Goal: Transaction & Acquisition: Purchase product/service

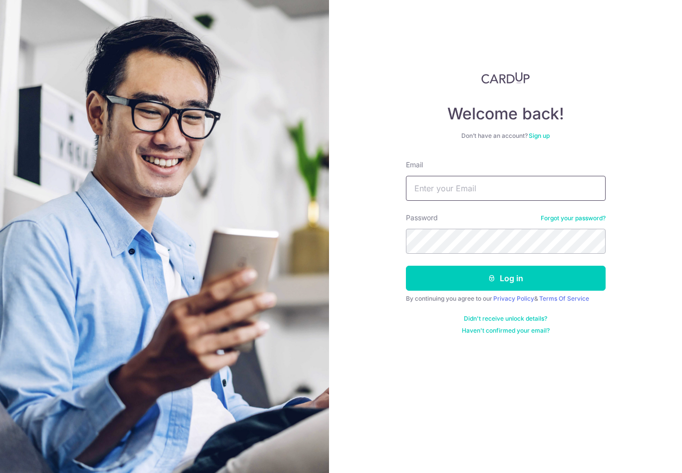
type input "Joeylsl@gmail.com"
click at [505, 278] on button "Log in" at bounding box center [506, 277] width 200 height 25
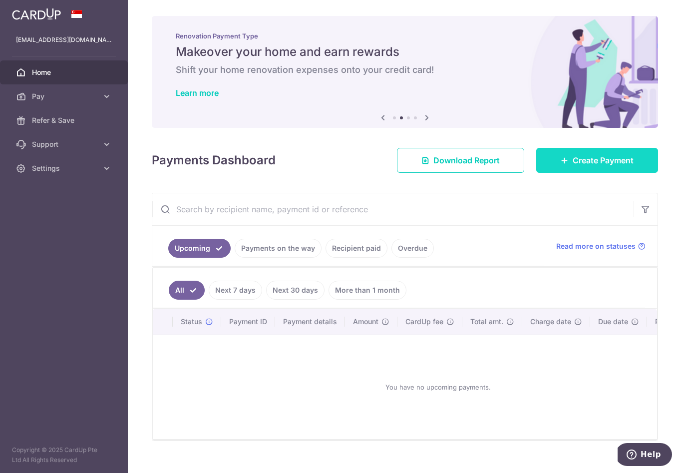
click at [590, 166] on span "Create Payment" at bounding box center [602, 160] width 61 height 12
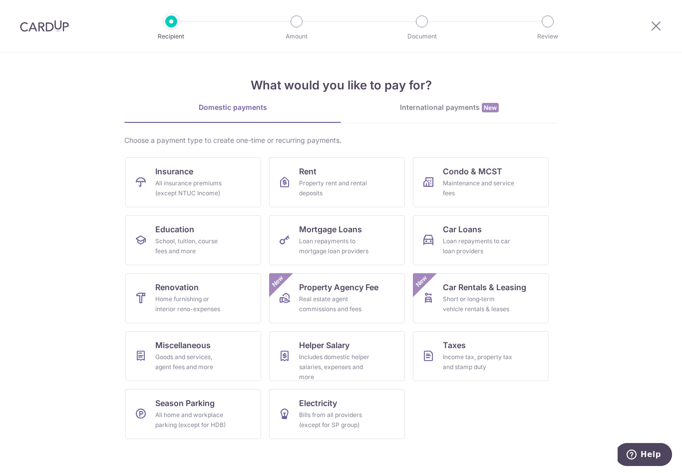
click at [605, 385] on section "What would you like to pay for? Domestic payments International payments New Ch…" at bounding box center [341, 262] width 682 height 420
click at [485, 357] on div "Income tax, property tax and stamp duty" at bounding box center [479, 362] width 72 height 20
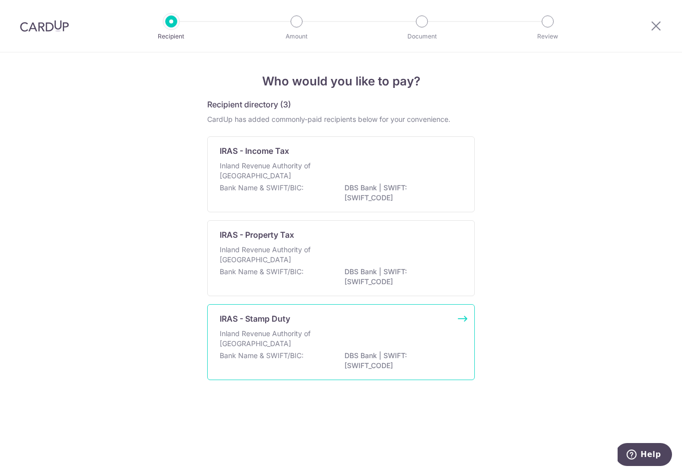
click at [372, 366] on p "DBS Bank | SWIFT: DBSSSGSGXXX" at bounding box center [400, 360] width 112 height 20
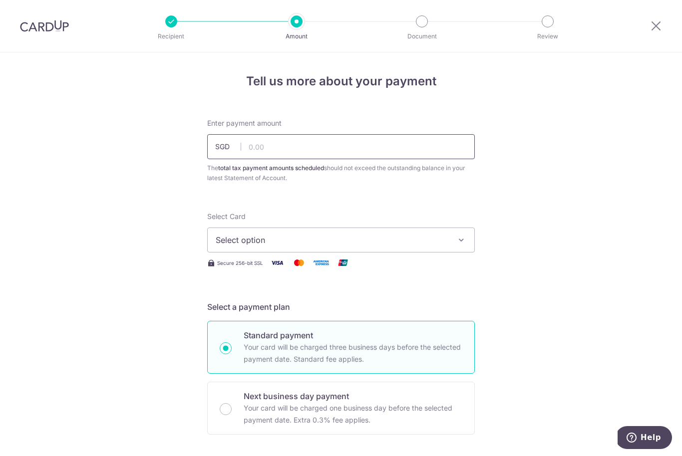
click at [304, 148] on input "text" at bounding box center [340, 146] width 267 height 25
type input "467,600.00"
click at [442, 242] on span "Select option" at bounding box center [332, 240] width 233 height 12
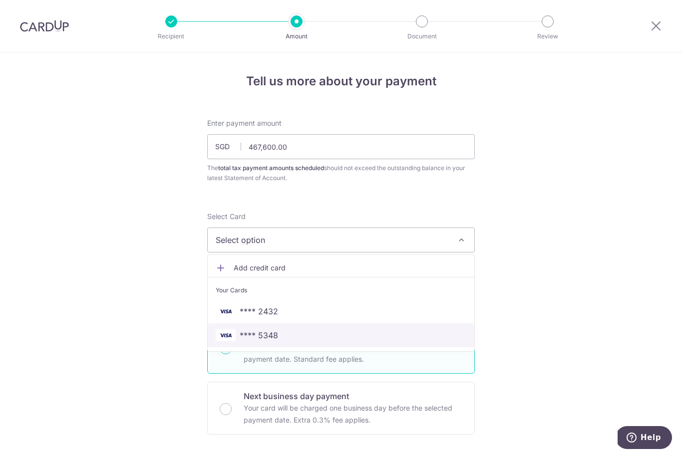
click at [291, 339] on span "**** 5348" at bounding box center [341, 335] width 251 height 12
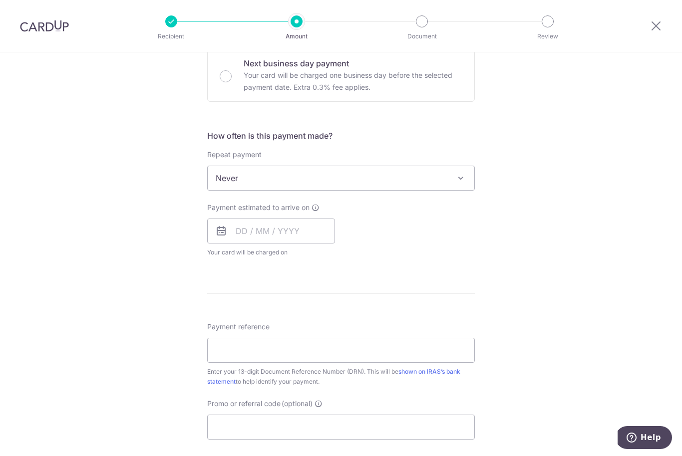
scroll to position [354, 0]
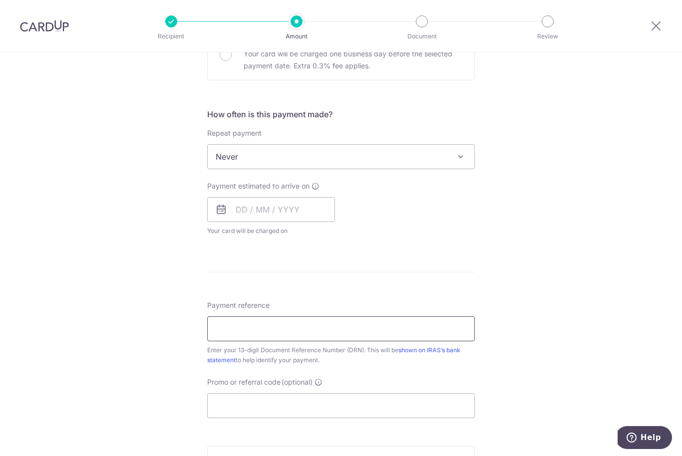
click at [258, 328] on input "Payment reference" at bounding box center [340, 328] width 267 height 25
paste input "2509090111359"
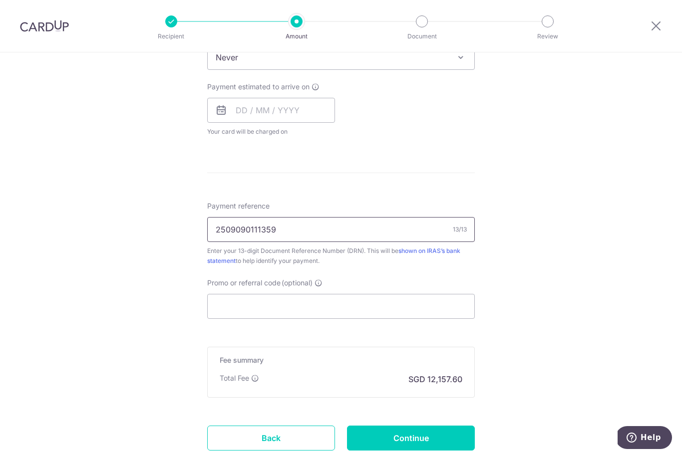
scroll to position [462, 0]
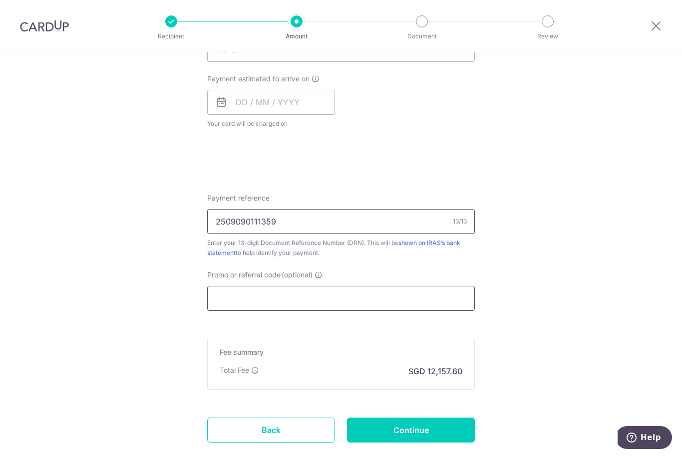
type input "2509090111359"
click at [419, 309] on input "Promo or referral code (optional)" at bounding box center [340, 298] width 267 height 25
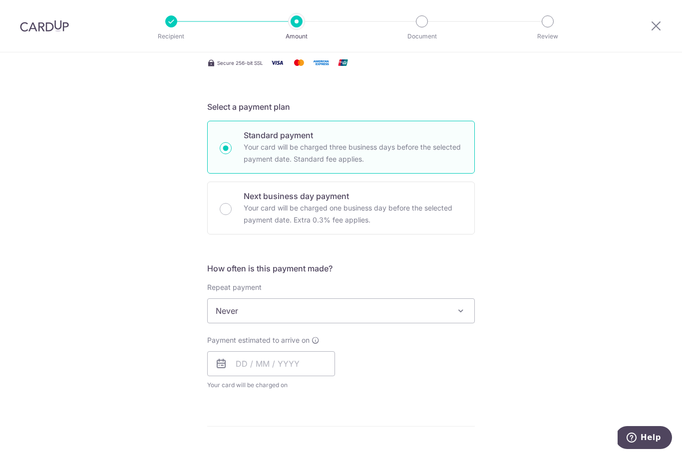
scroll to position [223, 0]
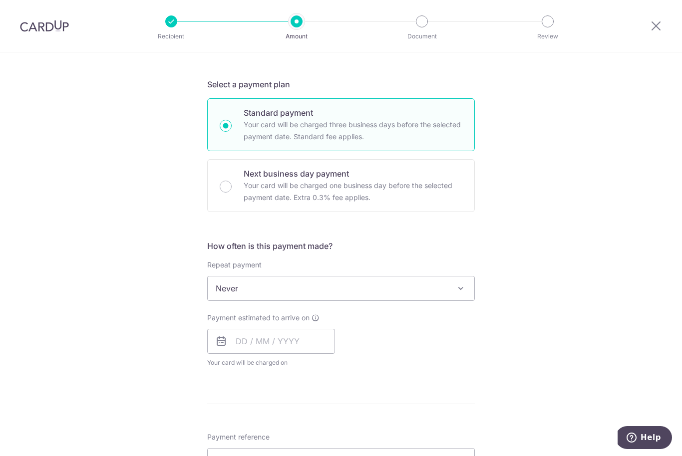
click at [358, 294] on span "Never" at bounding box center [341, 288] width 266 height 24
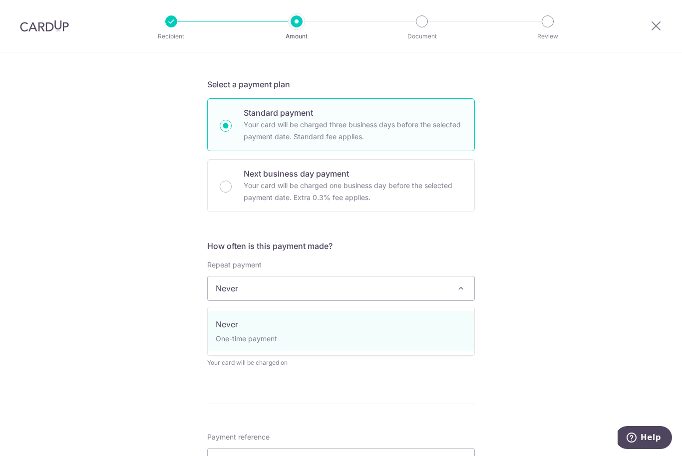
click at [546, 329] on div "Tell us more about your payment Enter payment amount SGD 467,600.00 467600.00 T…" at bounding box center [341, 293] width 682 height 927
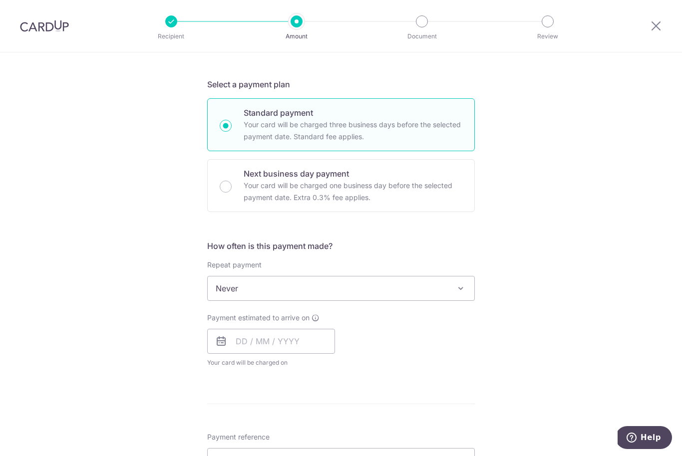
scroll to position [353, 0]
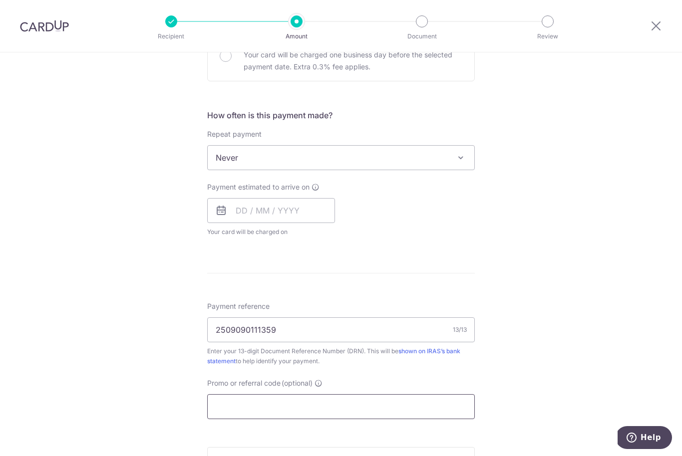
click at [323, 418] on input "Promo or referral code (optional)" at bounding box center [340, 406] width 267 height 25
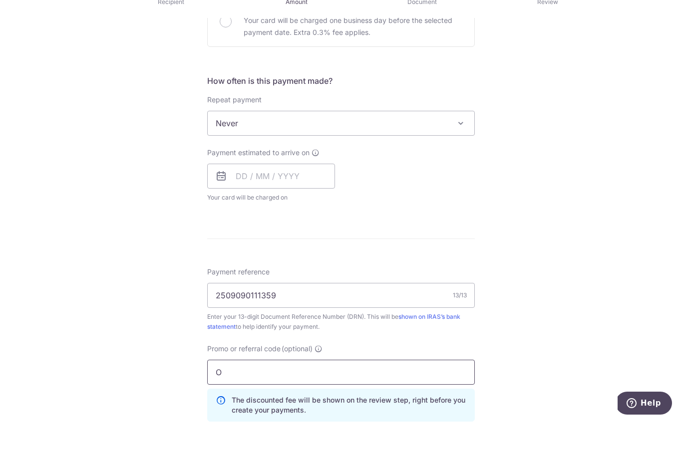
scroll to position [33, 0]
type input "OCBC155"
click at [559, 335] on div "Tell us more about your payment Enter payment amount SGD 467,600.00 467600.00 T…" at bounding box center [341, 185] width 682 height 972
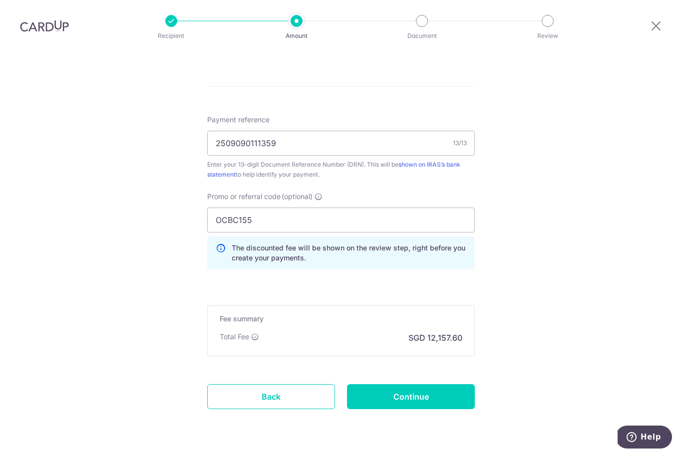
scroll to position [539, 0]
click at [440, 385] on input "Continue" at bounding box center [411, 397] width 128 height 25
type input "Create Schedule"
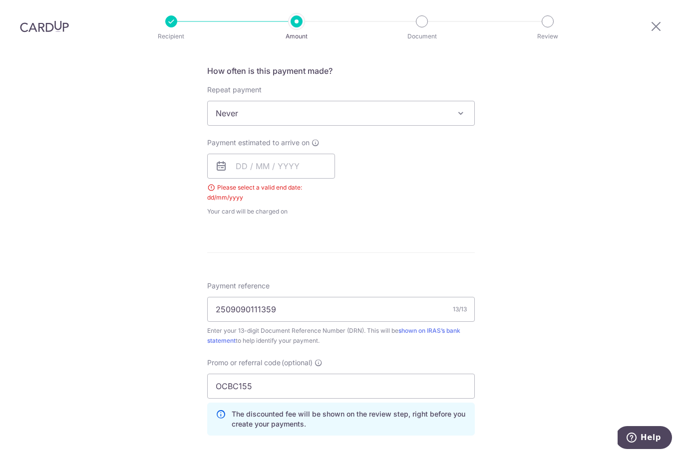
scroll to position [367, 0]
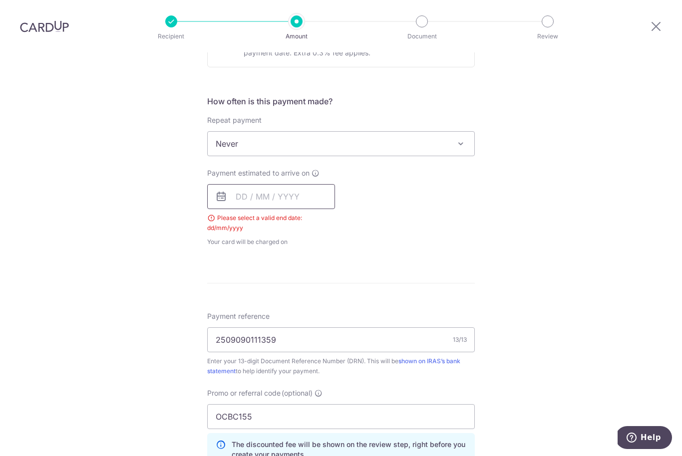
click at [299, 184] on input "text" at bounding box center [271, 196] width 128 height 25
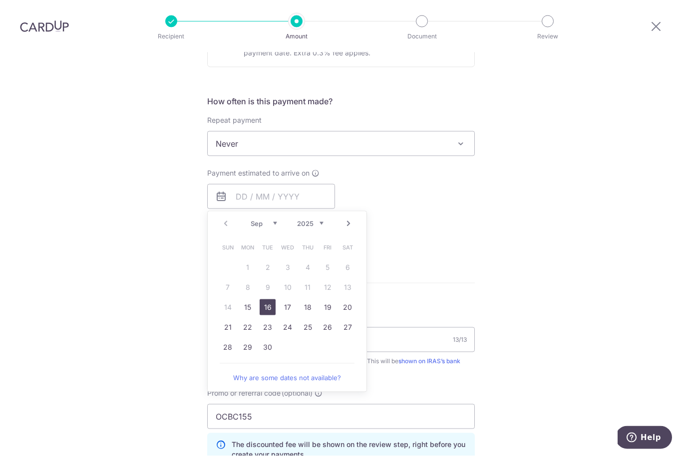
click at [267, 299] on link "16" at bounding box center [268, 307] width 16 height 16
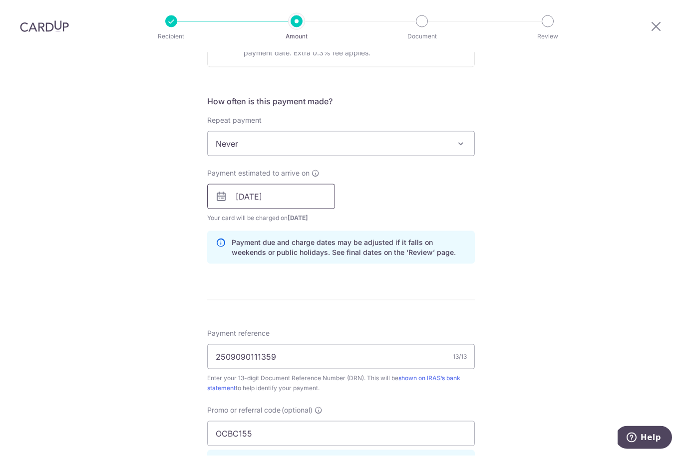
click at [298, 184] on input "16/09/2025" at bounding box center [271, 196] width 128 height 25
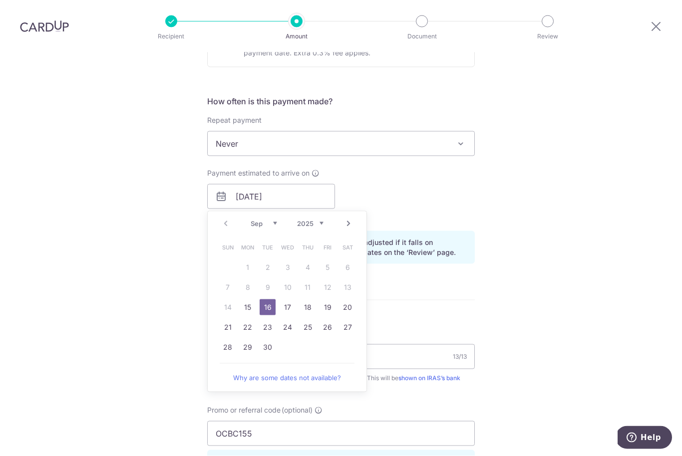
click at [248, 299] on link "15" at bounding box center [248, 307] width 16 height 16
type input "15/09/2025"
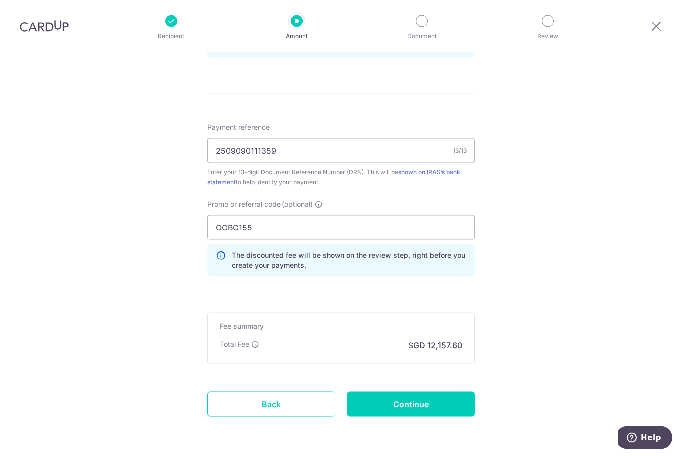
scroll to position [33, 0]
click at [431, 392] on input "Continue" at bounding box center [411, 404] width 128 height 25
type input "Create Schedule"
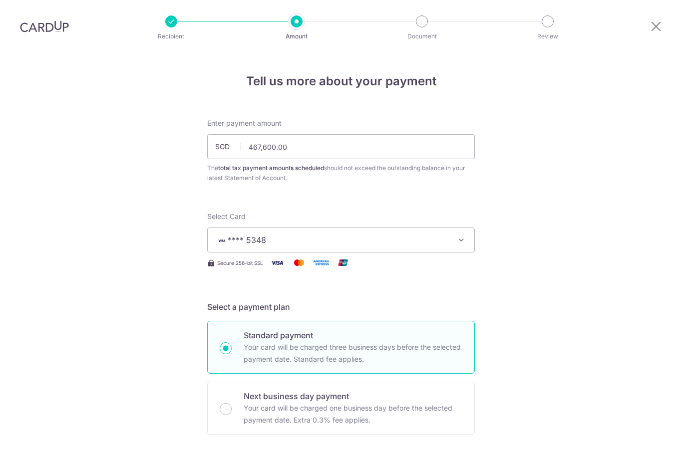
scroll to position [594, 0]
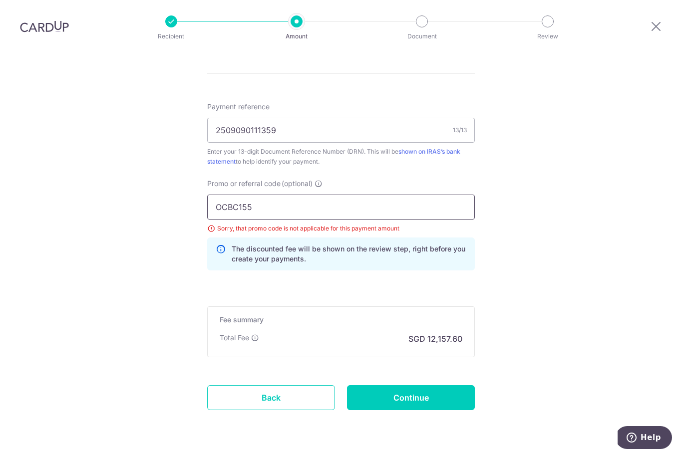
click at [296, 195] on input "OCBC155" at bounding box center [340, 207] width 267 height 25
type input "OCBC195"
click at [433, 385] on input "Continue" at bounding box center [411, 397] width 128 height 25
type input "Update Schedule"
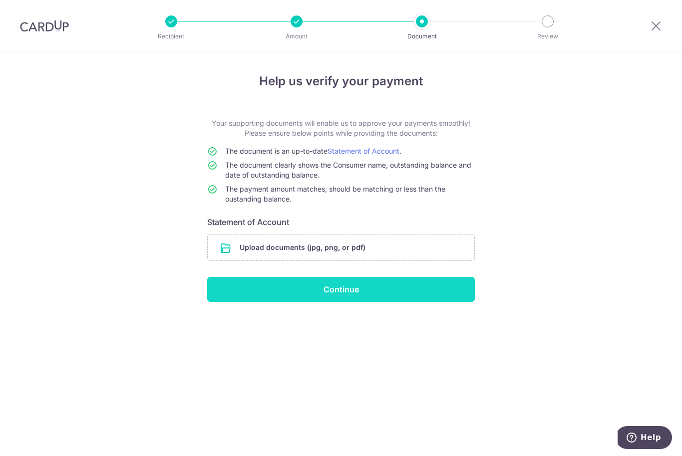
click at [368, 296] on input "Continue" at bounding box center [340, 289] width 267 height 25
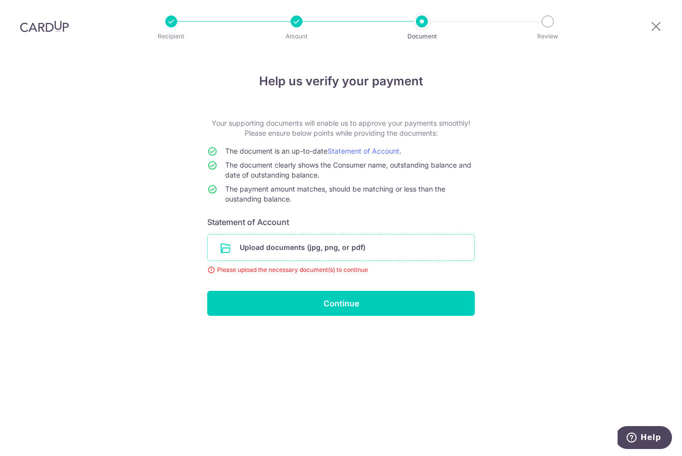
click at [324, 235] on input "file" at bounding box center [341, 248] width 266 height 26
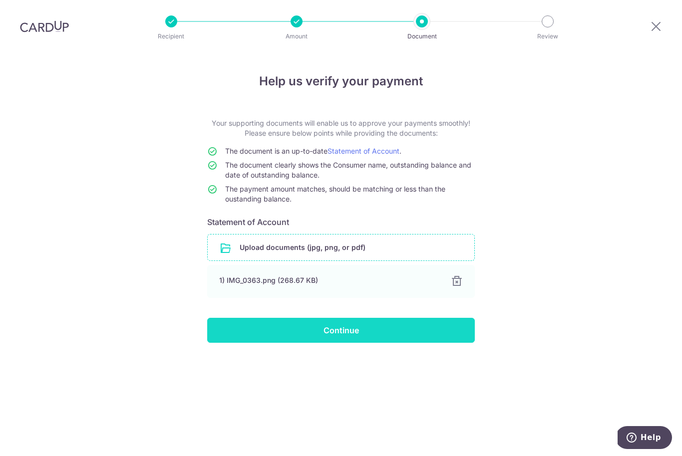
click at [378, 318] on input "Continue" at bounding box center [340, 330] width 267 height 25
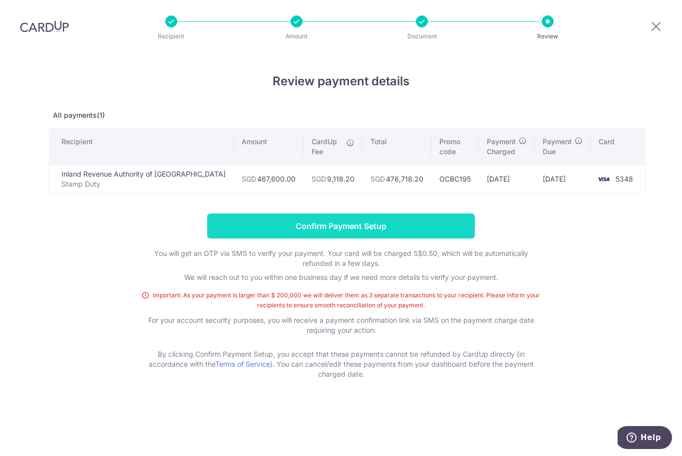
click at [434, 214] on input "Confirm Payment Setup" at bounding box center [340, 226] width 267 height 25
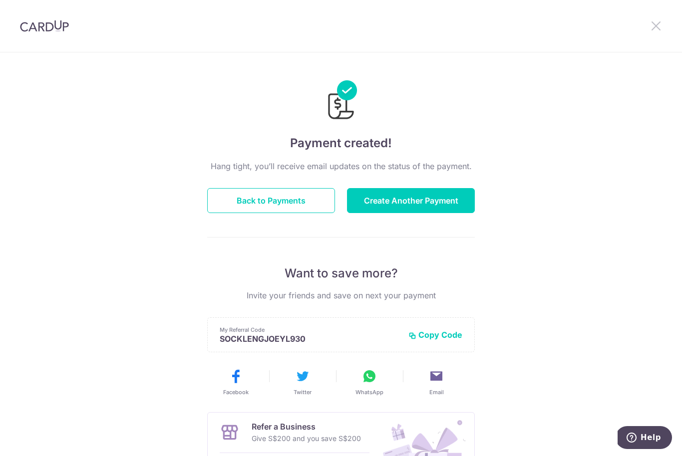
click at [654, 28] on icon at bounding box center [656, 25] width 12 height 12
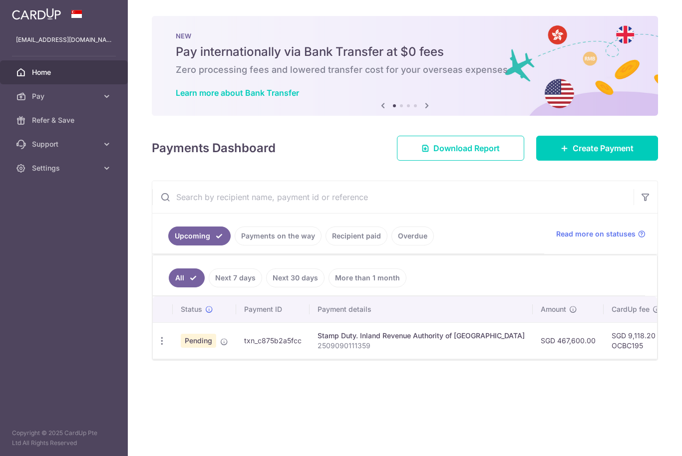
click at [0, 0] on header at bounding box center [0, 0] width 0 height 0
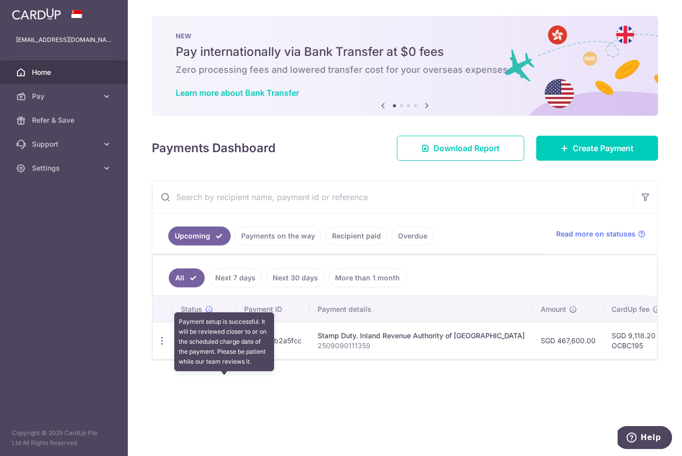
click at [220, 346] on icon at bounding box center [224, 342] width 8 height 8
click at [499, 209] on div "× Pause Schedule Pause all future payments in this series Pause just this one p…" at bounding box center [405, 228] width 554 height 456
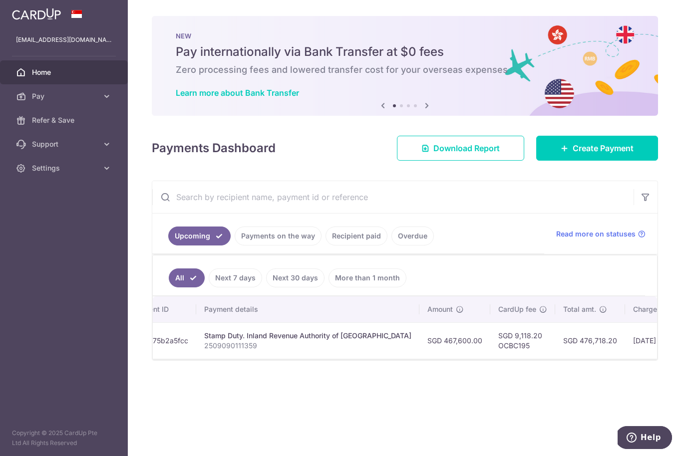
scroll to position [0, 112]
click at [609, 239] on span "Read more on statuses" at bounding box center [595, 234] width 79 height 10
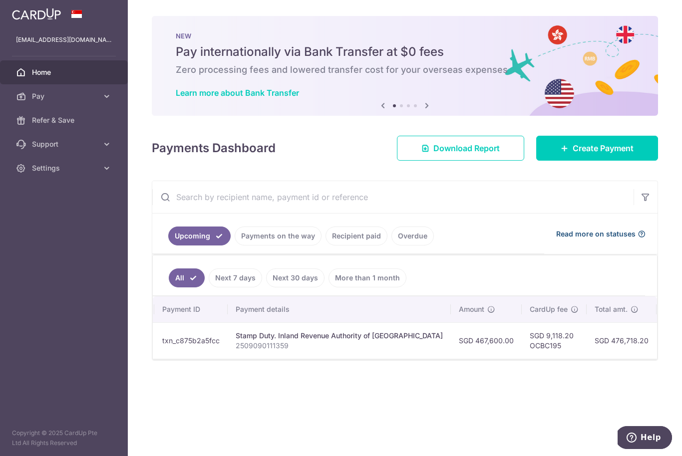
scroll to position [0, 83]
